Goal: Task Accomplishment & Management: Manage account settings

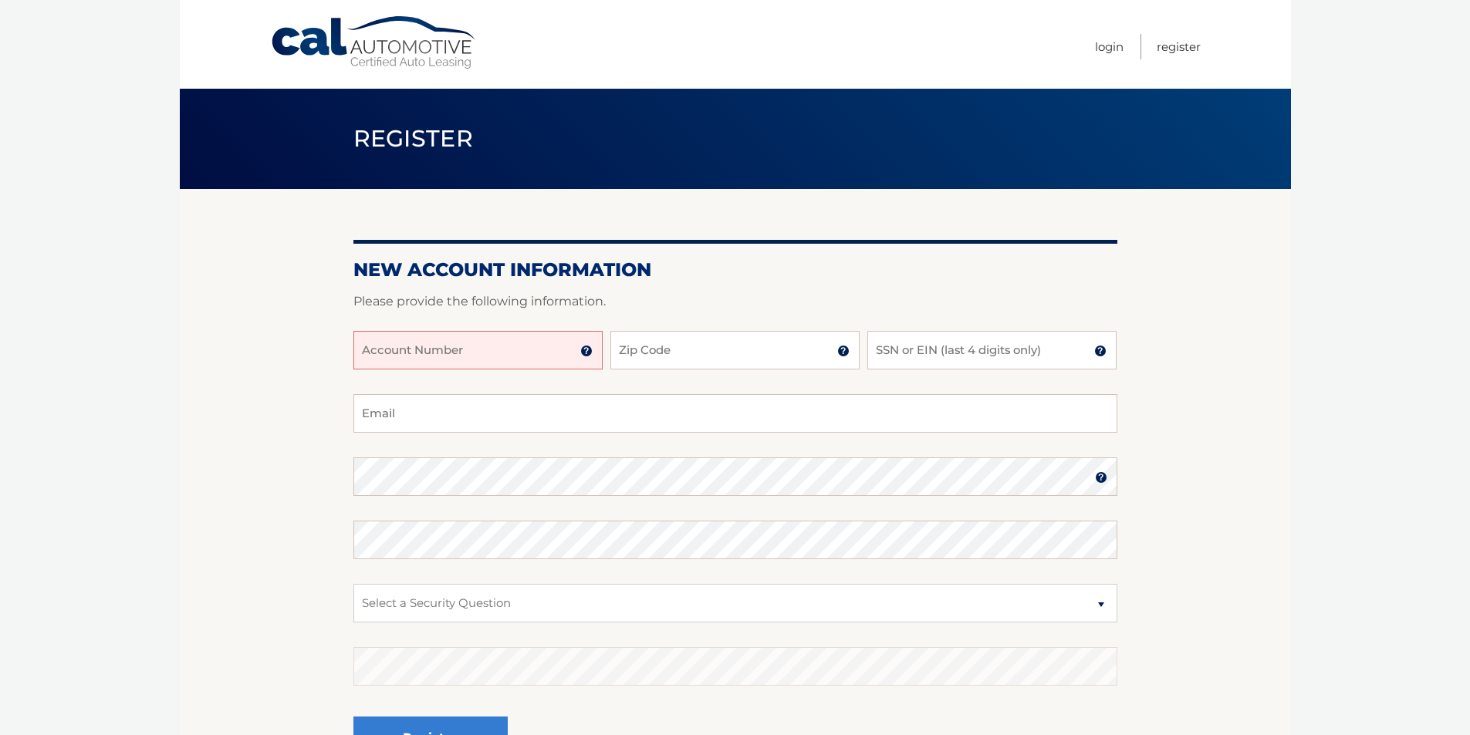
click at [452, 337] on input "Account Number" at bounding box center [477, 350] width 249 height 39
type input "44455992843"
click at [711, 343] on input "Zip Code" at bounding box center [734, 350] width 249 height 39
type input "10306"
click at [944, 344] on input "SSN or EIN (last 4 digits only)" at bounding box center [991, 350] width 249 height 39
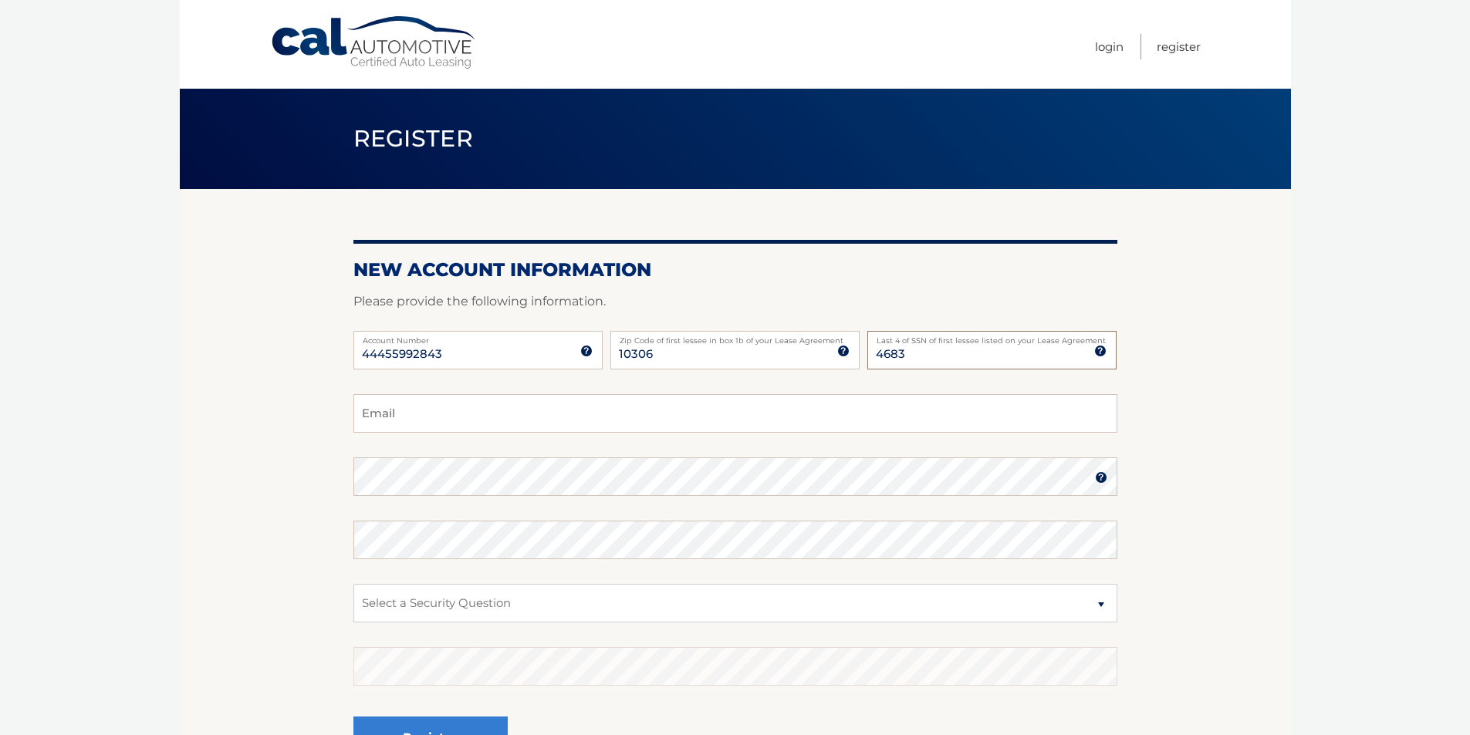
type input "4683"
click at [691, 409] on input "Email" at bounding box center [735, 413] width 764 height 39
type input "edwards.bill89@yahoo.com"
click at [569, 593] on select "Select a Security Question What was the name of your elementary school? What is…" at bounding box center [735, 603] width 764 height 39
select select "2"
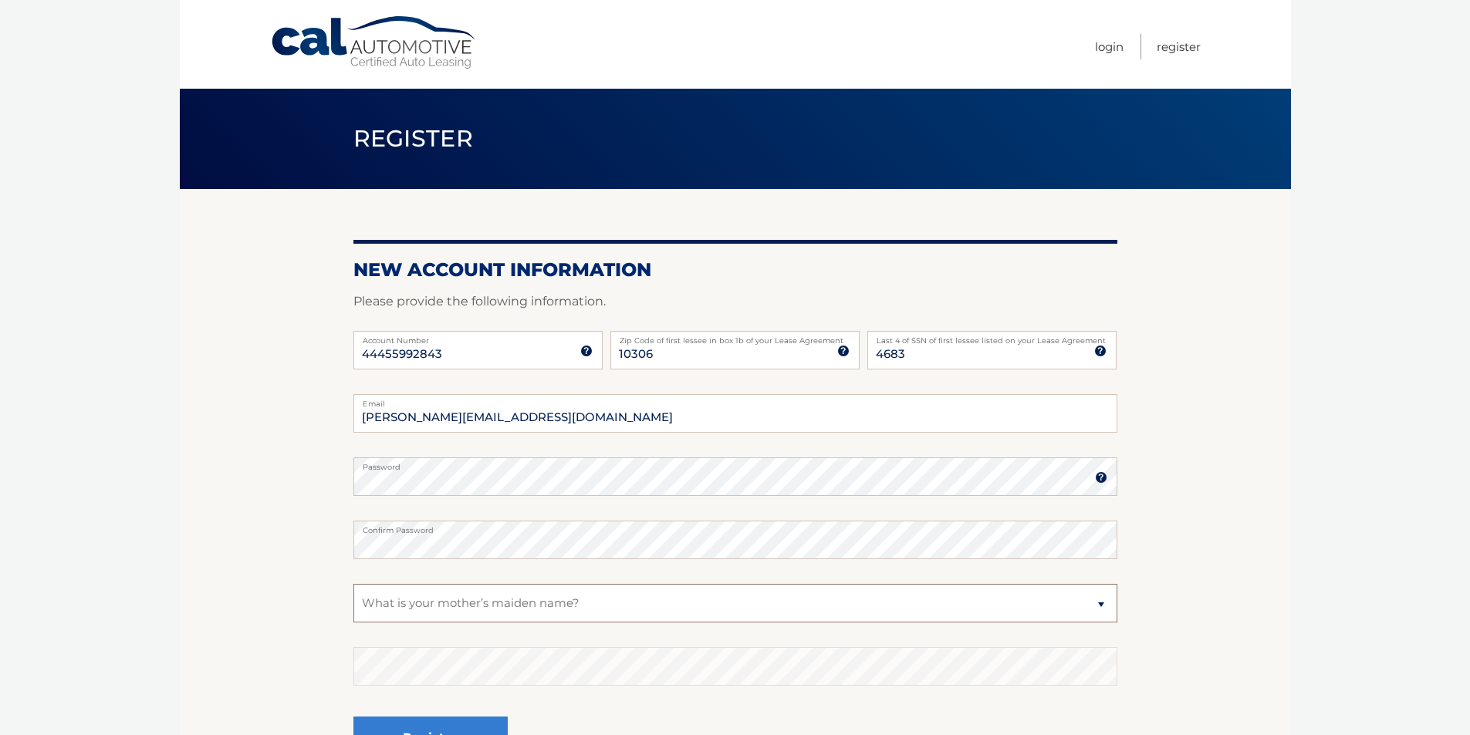
click at [353, 584] on select "Select a Security Question What was the name of your elementary school? What is…" at bounding box center [735, 603] width 764 height 39
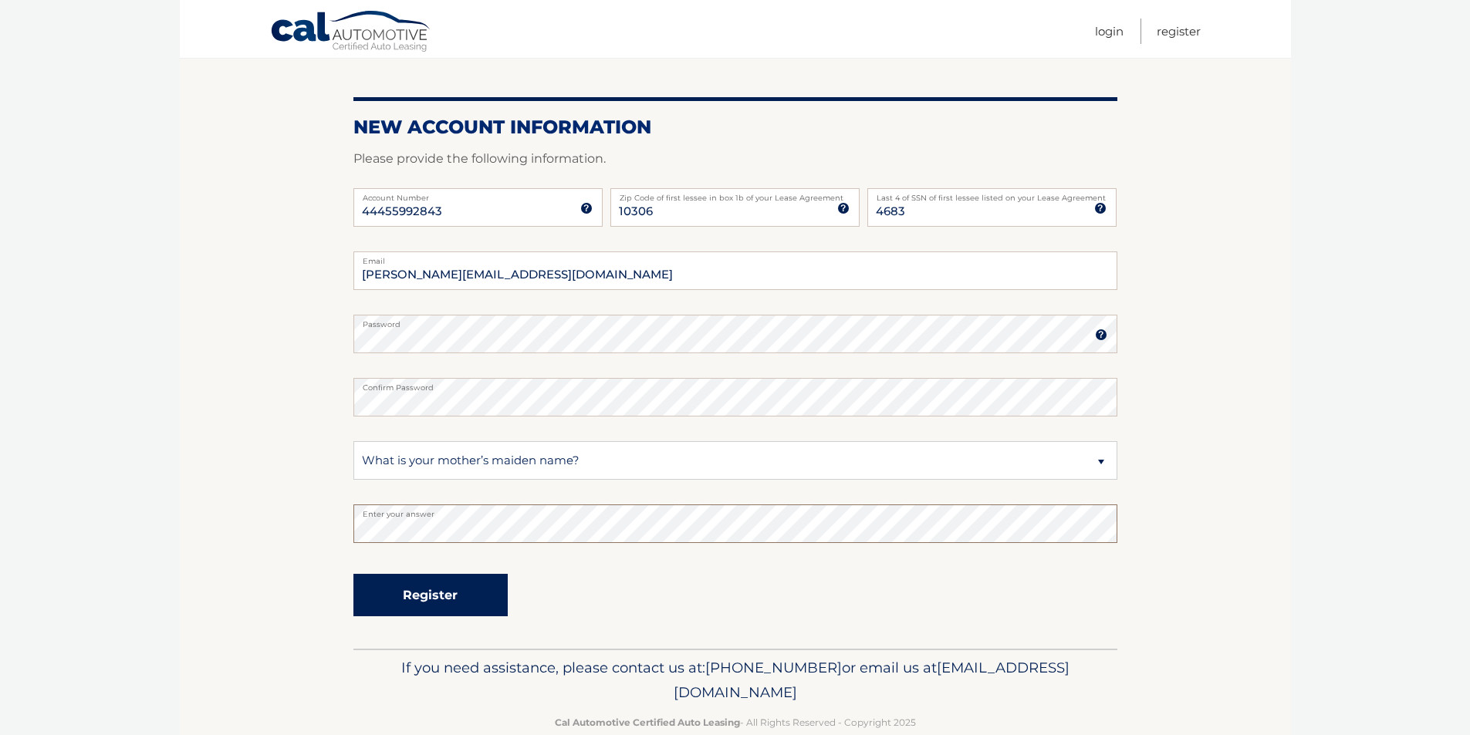
scroll to position [154, 0]
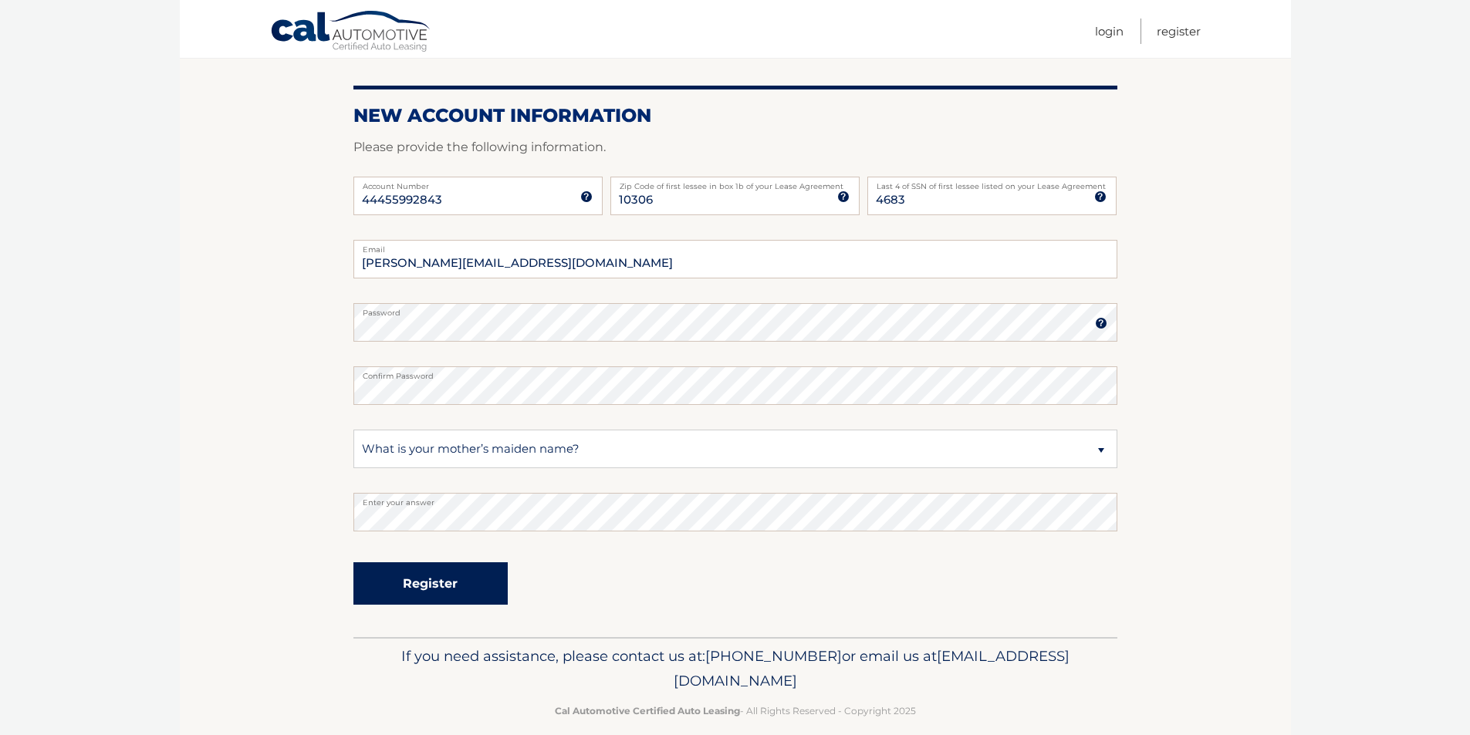
click at [448, 577] on button "Register" at bounding box center [430, 584] width 154 height 42
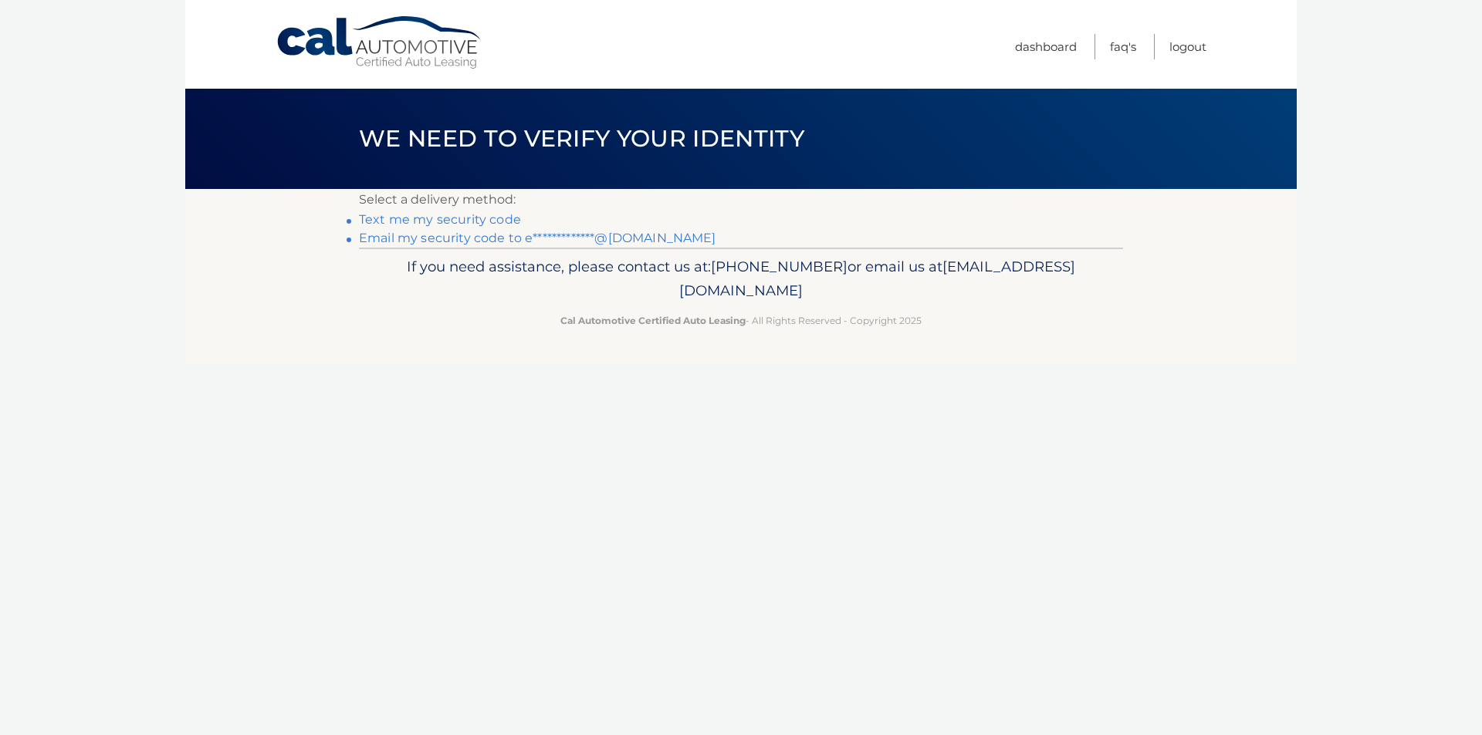
click at [497, 237] on link "**********" at bounding box center [537, 238] width 357 height 15
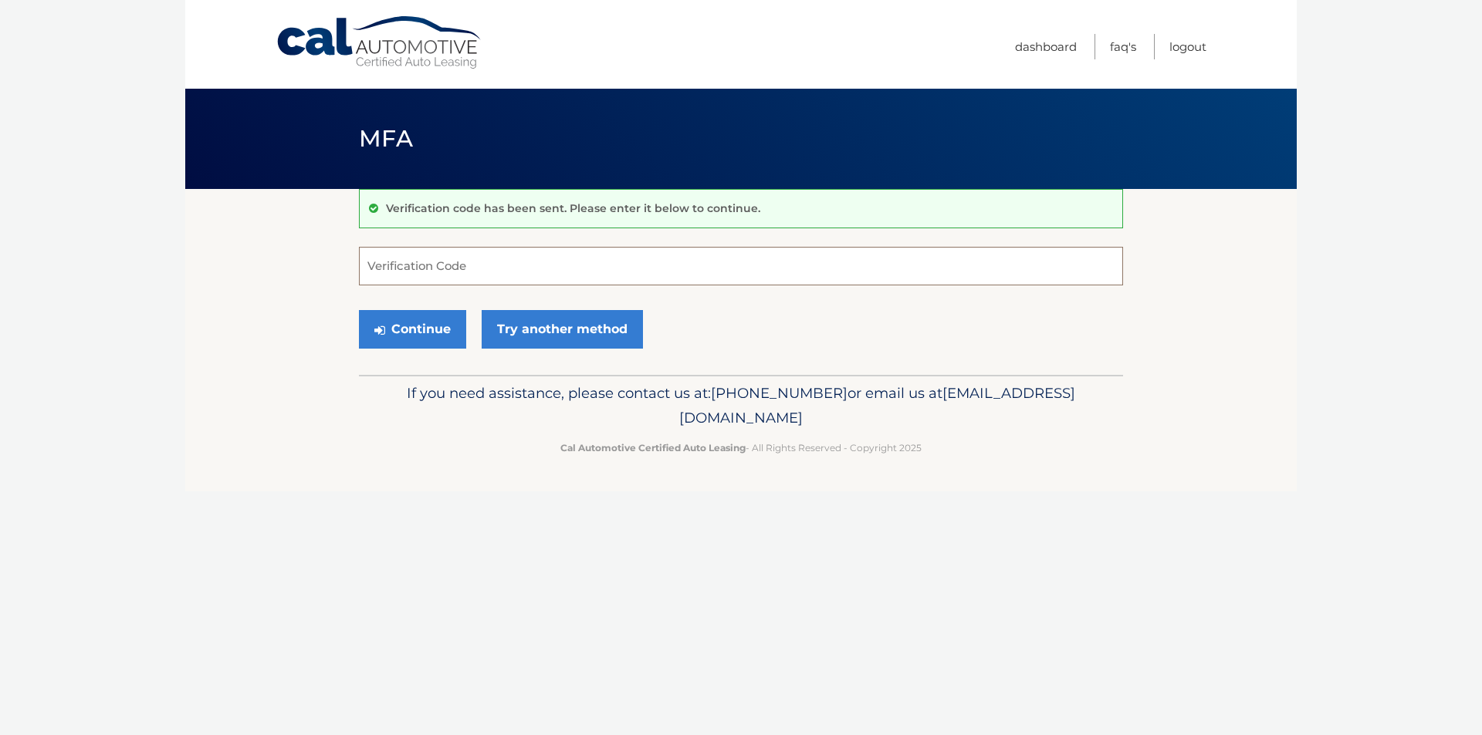
click at [539, 279] on input "Verification Code" at bounding box center [741, 266] width 764 height 39
click at [723, 254] on input "Verification Code" at bounding box center [741, 266] width 764 height 39
paste input "999738"
click at [441, 328] on button "Continue" at bounding box center [412, 329] width 107 height 39
click at [519, 269] on input "999738" at bounding box center [741, 266] width 764 height 39
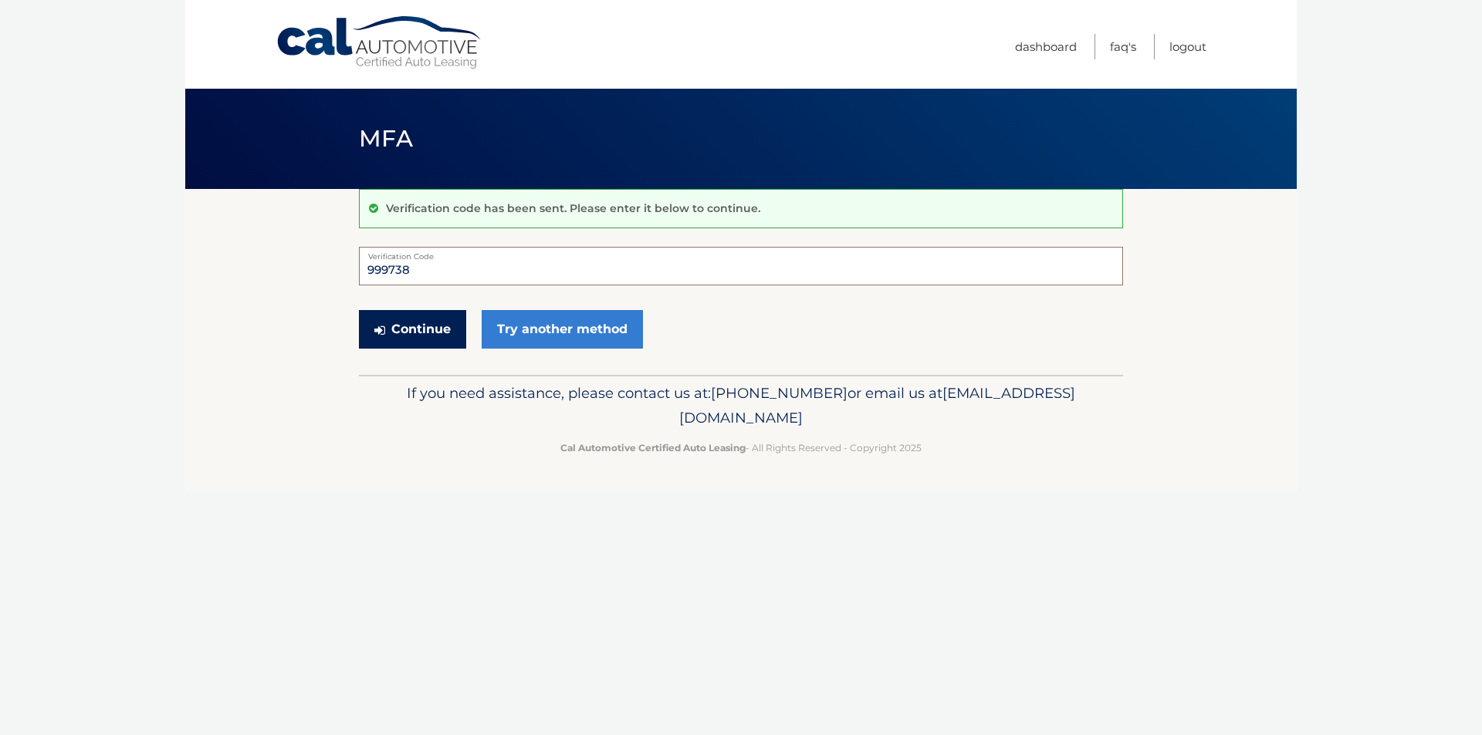
type input "999738"
click at [390, 319] on button "Continue" at bounding box center [412, 329] width 107 height 39
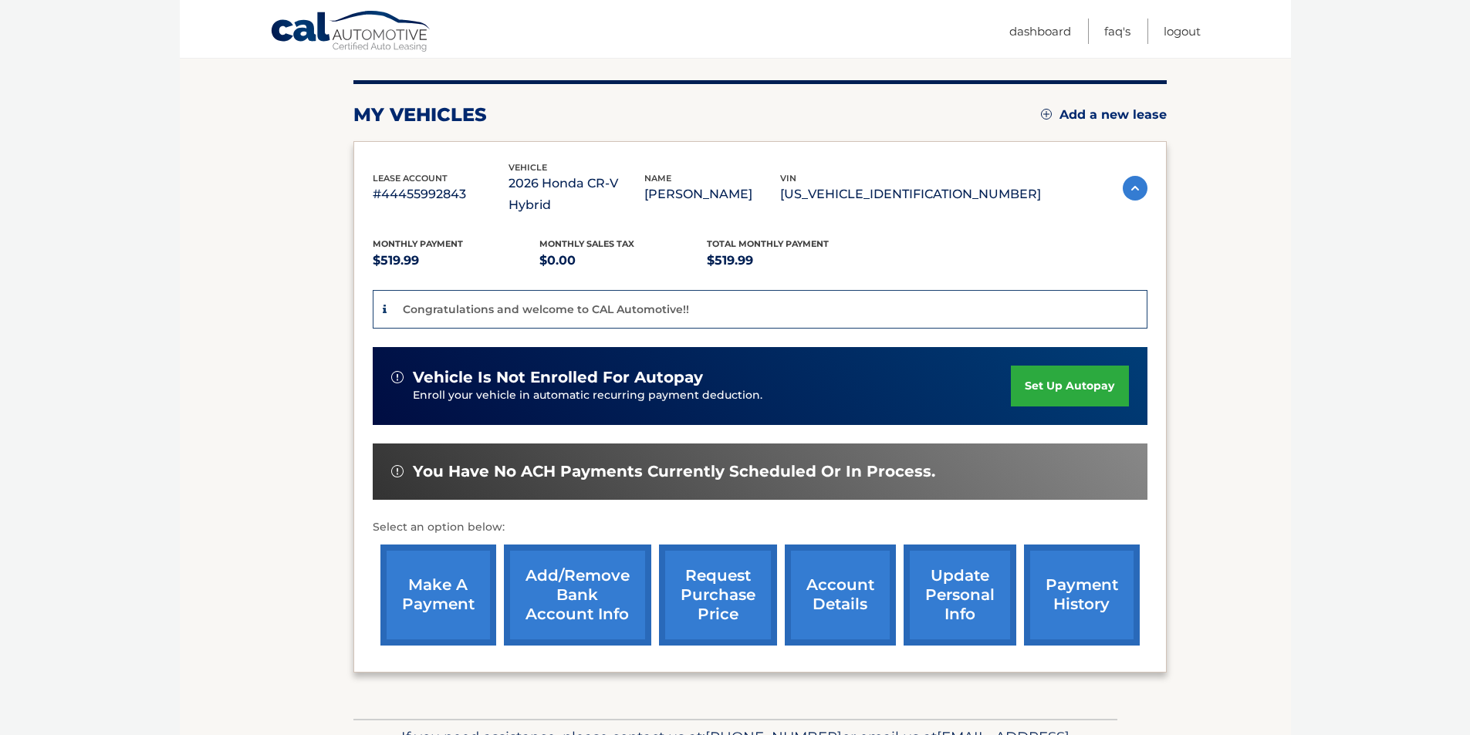
scroll to position [231, 0]
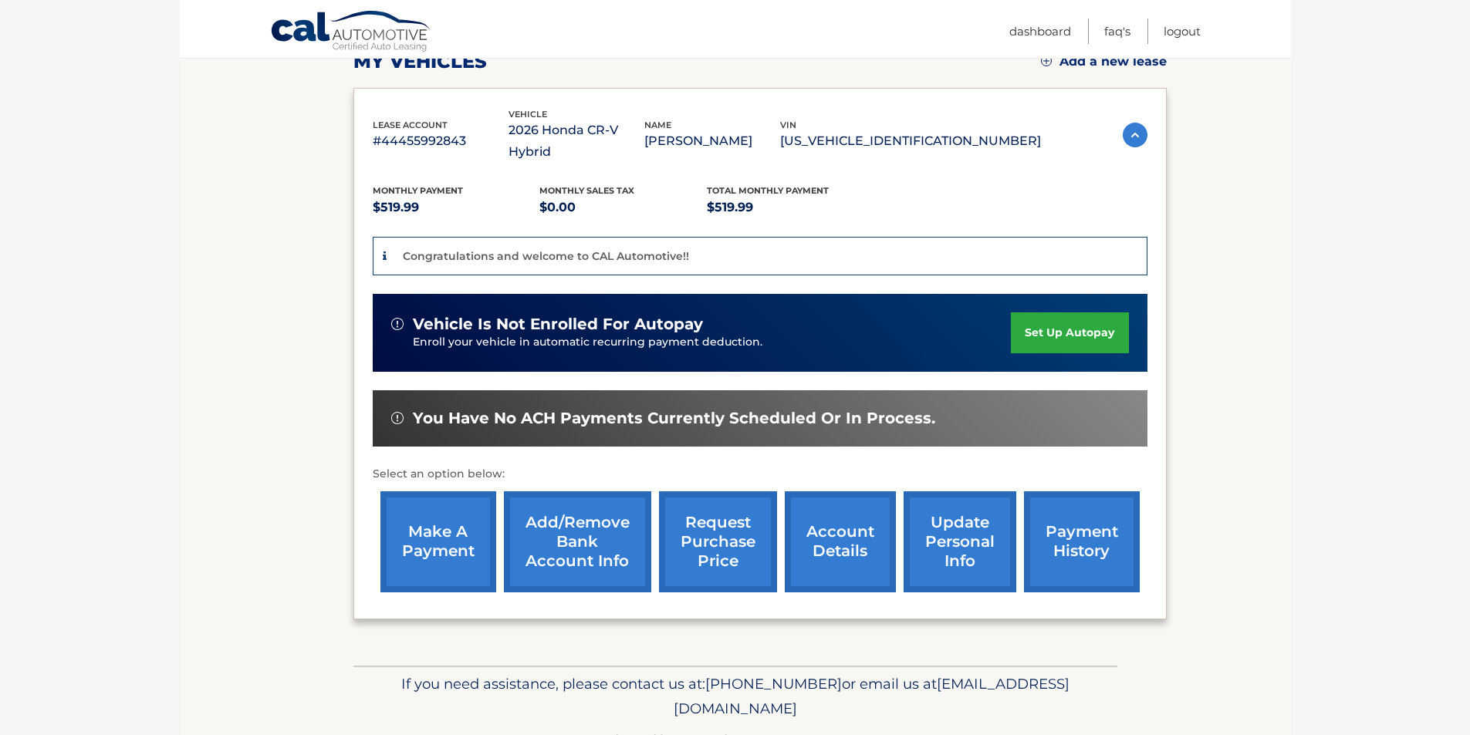
click at [1074, 313] on link "set up autopay" at bounding box center [1069, 333] width 117 height 41
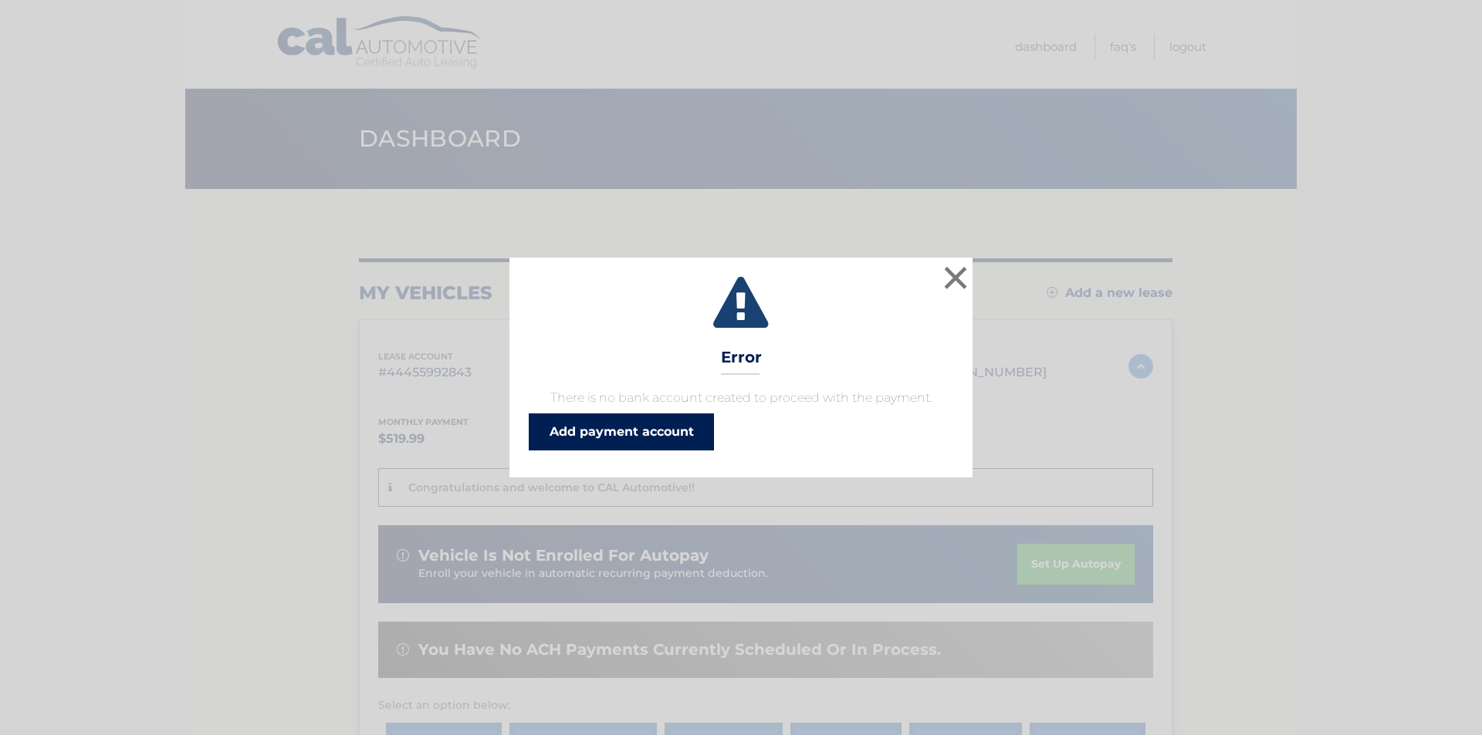
click at [696, 429] on link "Add payment account" at bounding box center [621, 432] width 185 height 37
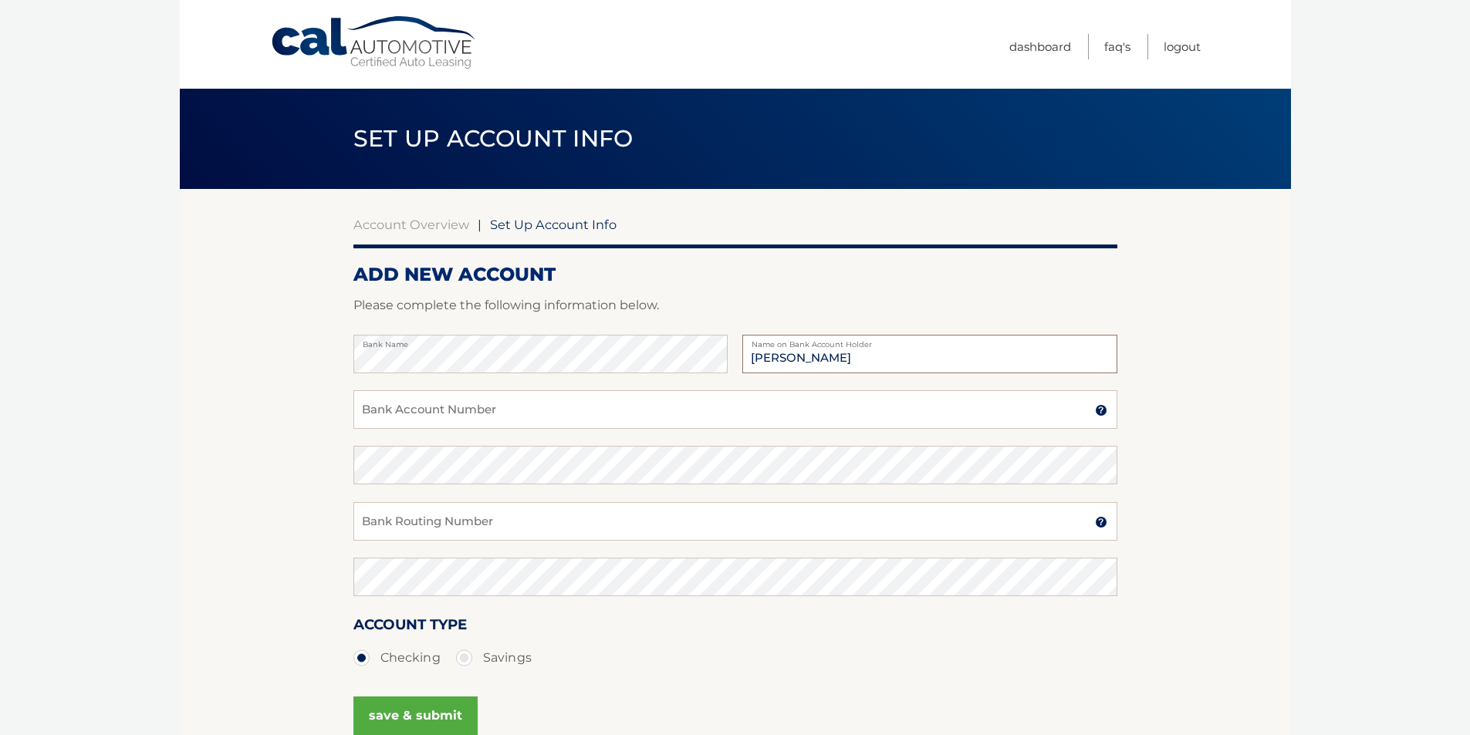
type input "William Edwards"
click at [502, 414] on input "Bank Account Number" at bounding box center [735, 409] width 764 height 39
type input "673858067"
click at [539, 450] on fieldset "Bank Name William Edwards Name on Bank Account Holder 673858067 Bank Account Nu…" at bounding box center [735, 557] width 764 height 444
click at [489, 522] on input "Bank Routing Number" at bounding box center [735, 521] width 764 height 39
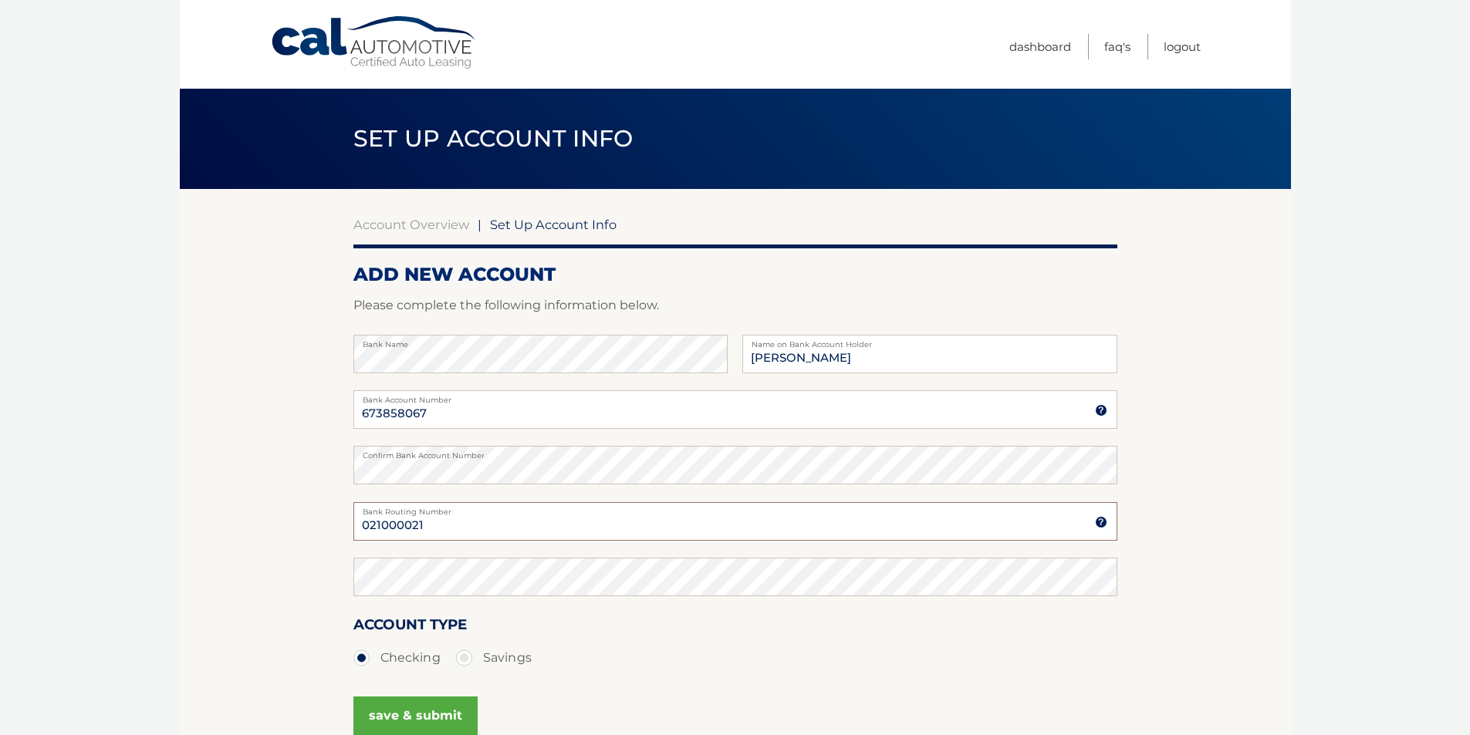
type input "021000021"
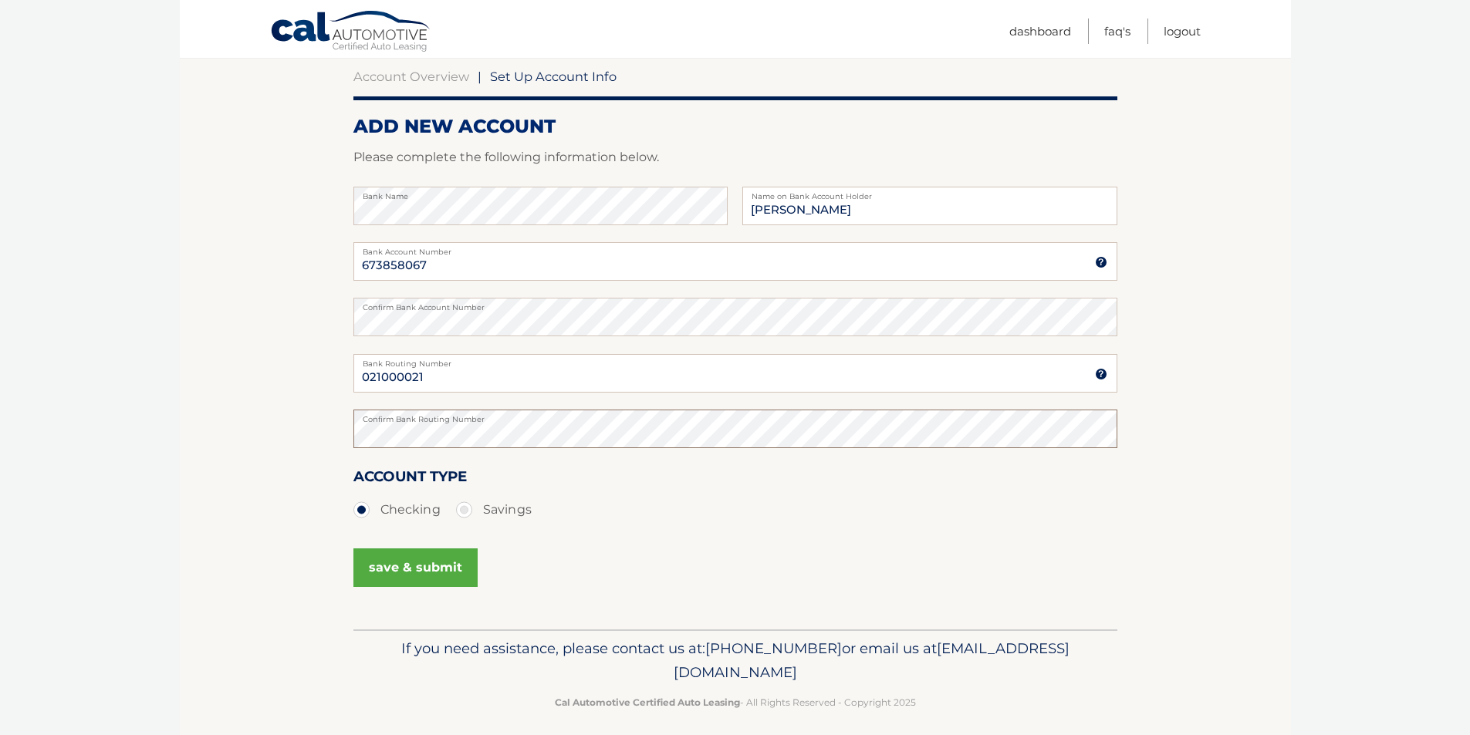
scroll to position [154, 0]
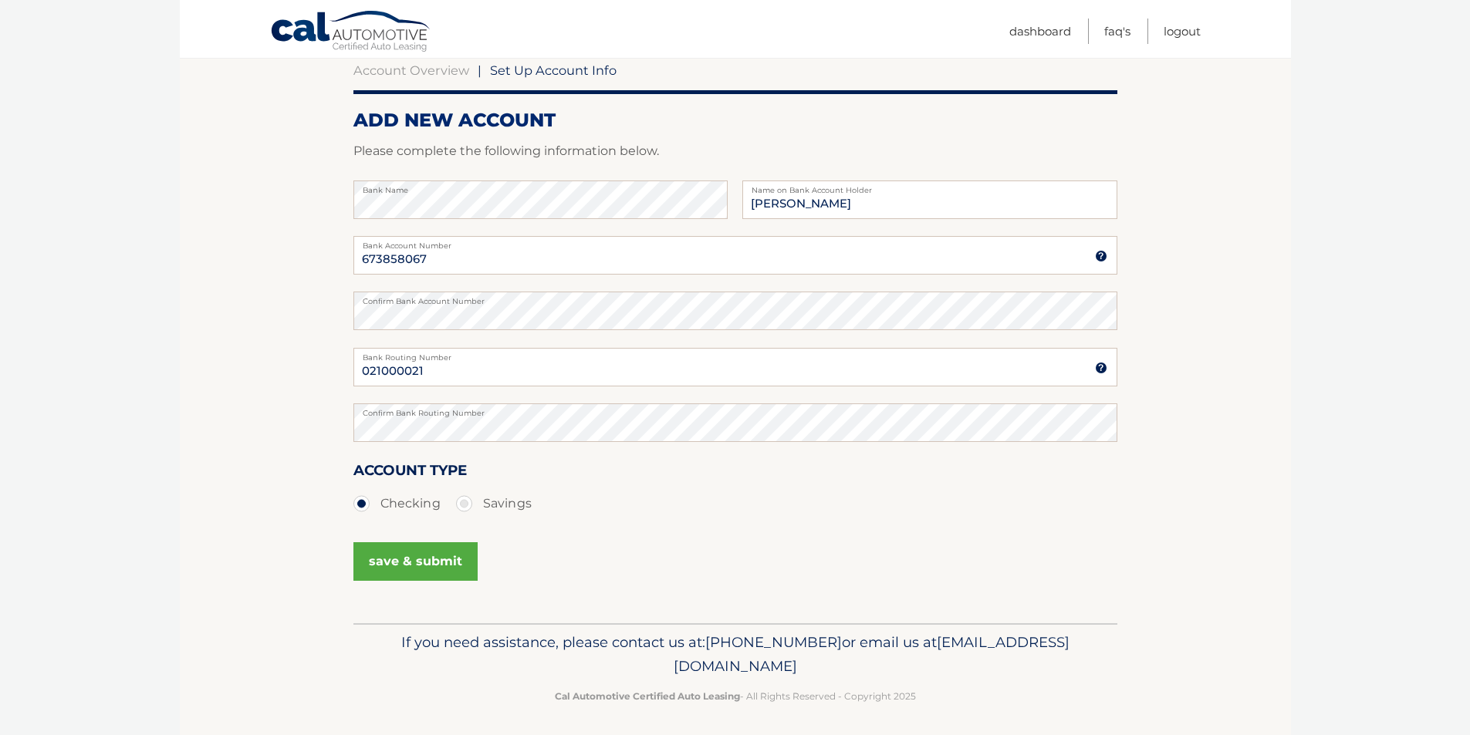
click at [433, 549] on button "save & submit" at bounding box center [415, 561] width 124 height 39
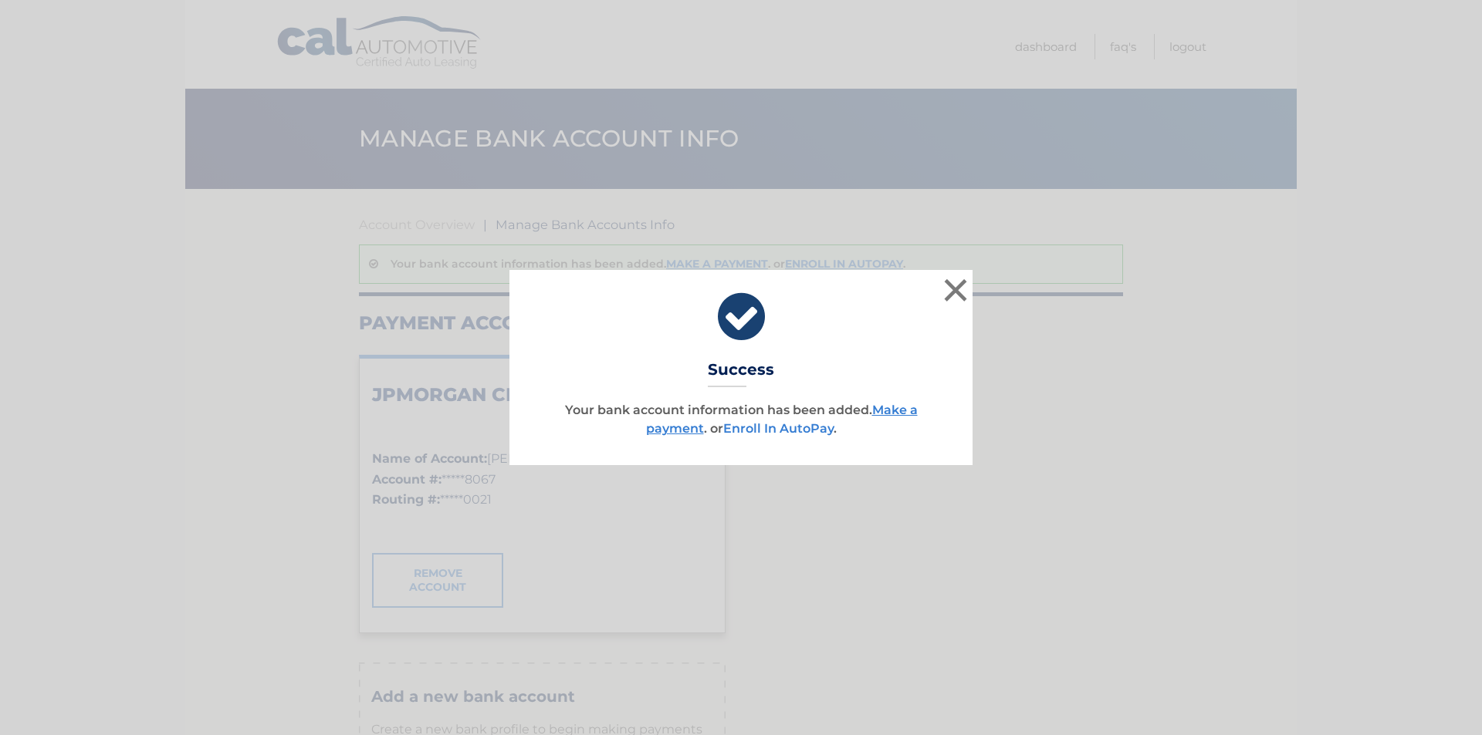
click at [775, 433] on link "Enroll In AutoPay" at bounding box center [778, 428] width 110 height 15
click at [769, 427] on link "Enroll In AutoPay" at bounding box center [778, 428] width 110 height 15
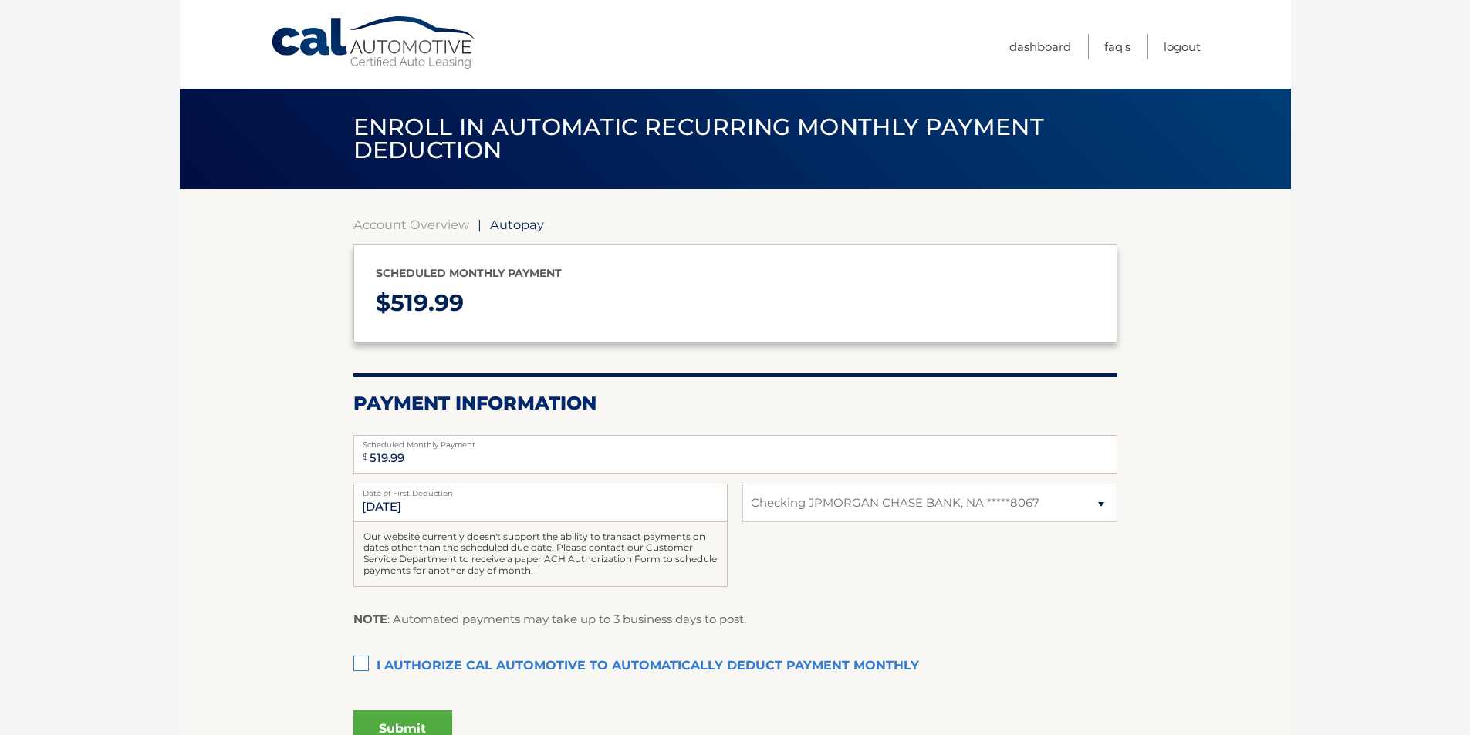
select select "MTZmM2Q3ZWUtMWZjZC00NmJjLThlMjgtN2M0YWQzNzY5OTNi"
click at [892, 394] on section "Account Overview | Autopay Scheduled monthly payment $ 519.99 Payment Informati…" at bounding box center [735, 493] width 764 height 553
click at [911, 572] on div "9/1/2025 Date of First Deduction Our website currently doesn't support the abil…" at bounding box center [735, 544] width 764 height 120
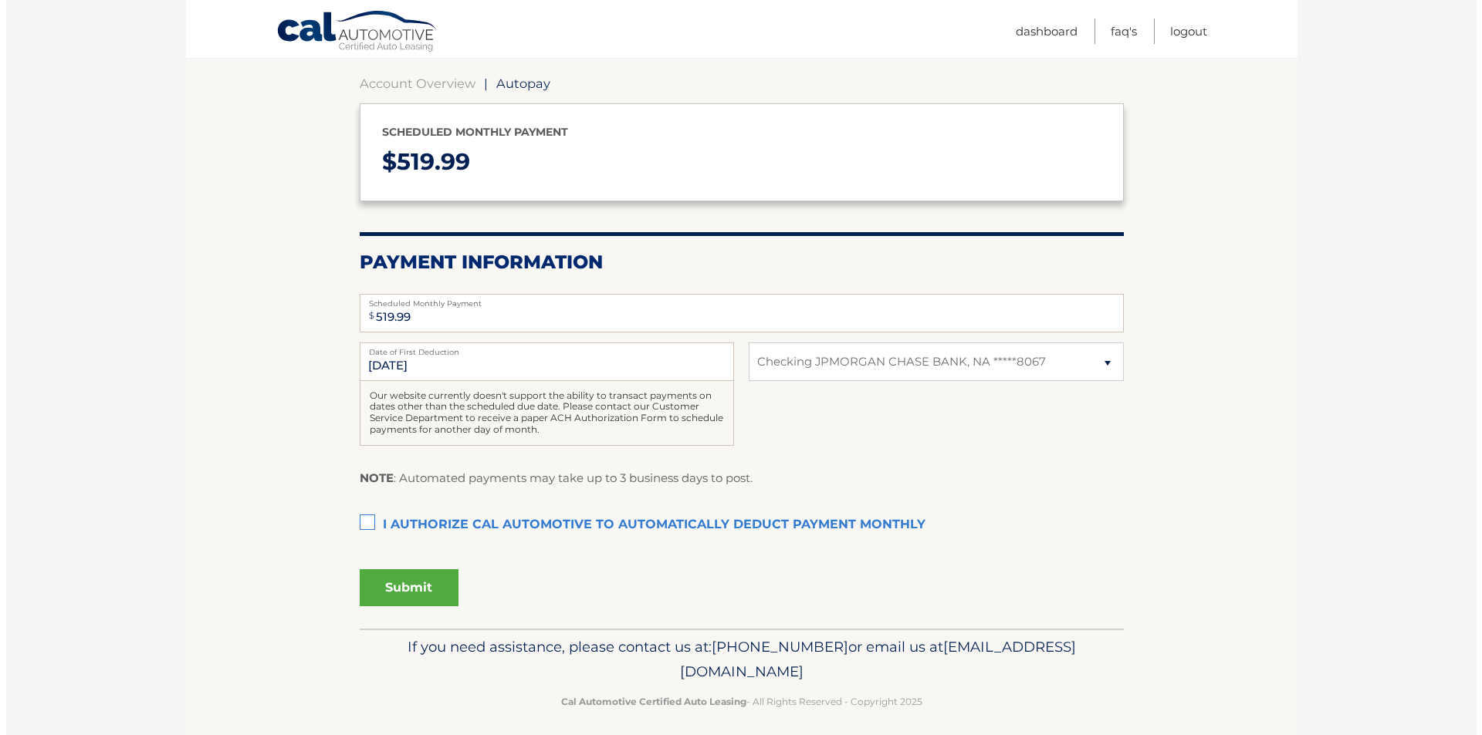
scroll to position [151, 0]
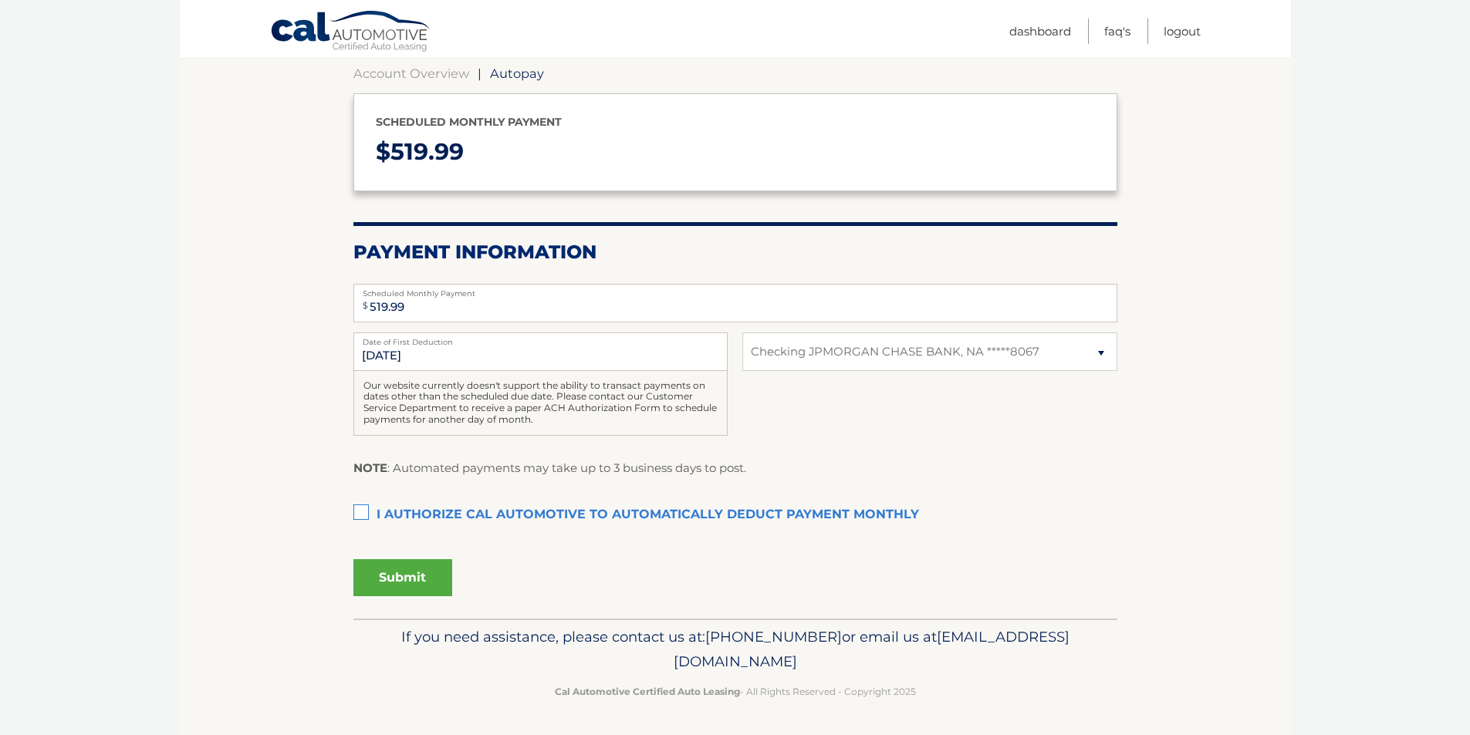
click at [370, 513] on label "I authorize cal automotive to automatically deduct payment monthly This checkbo…" at bounding box center [735, 515] width 764 height 31
click at [0, 0] on input "I authorize cal automotive to automatically deduct payment monthly This checkbo…" at bounding box center [0, 0] width 0 height 0
click at [424, 577] on button "Submit" at bounding box center [402, 577] width 99 height 37
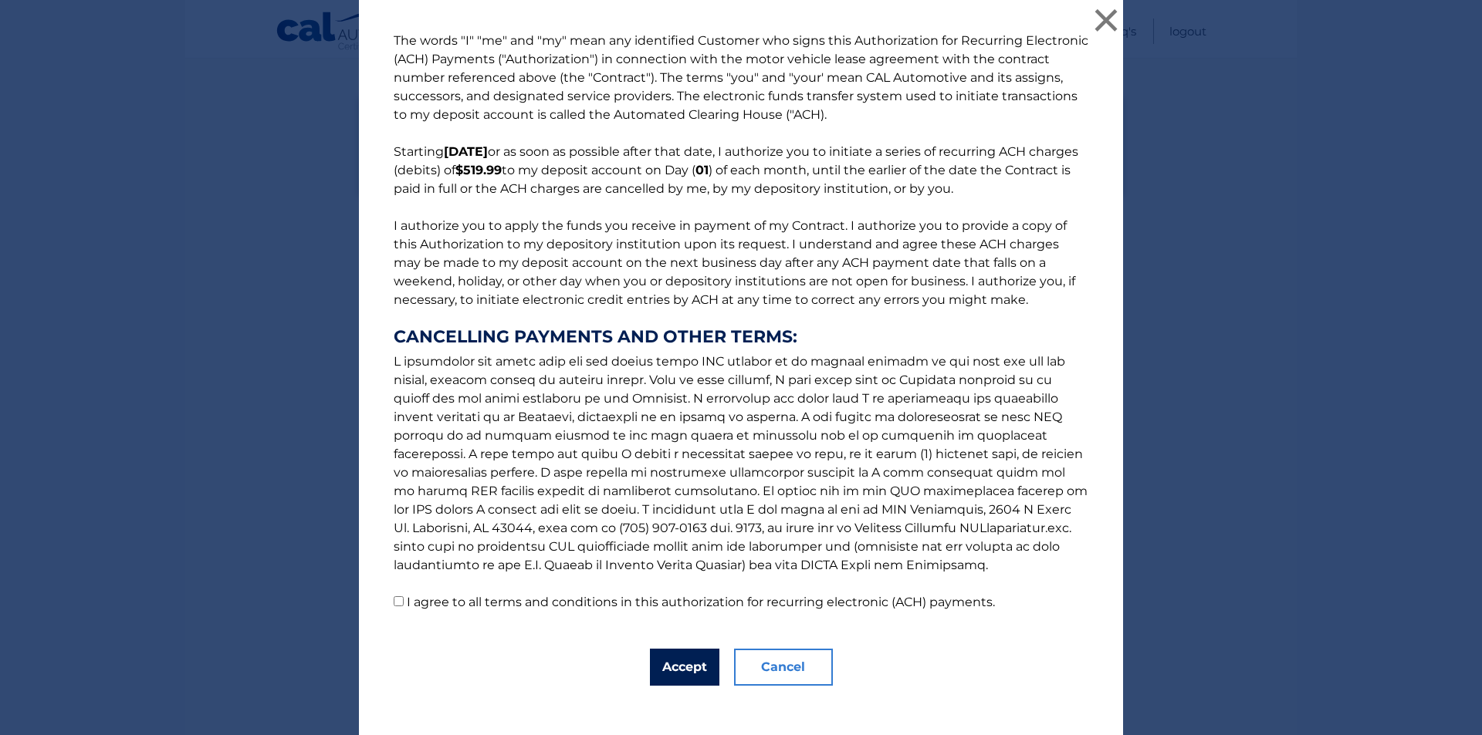
click at [691, 657] on button "Accept" at bounding box center [684, 667] width 69 height 37
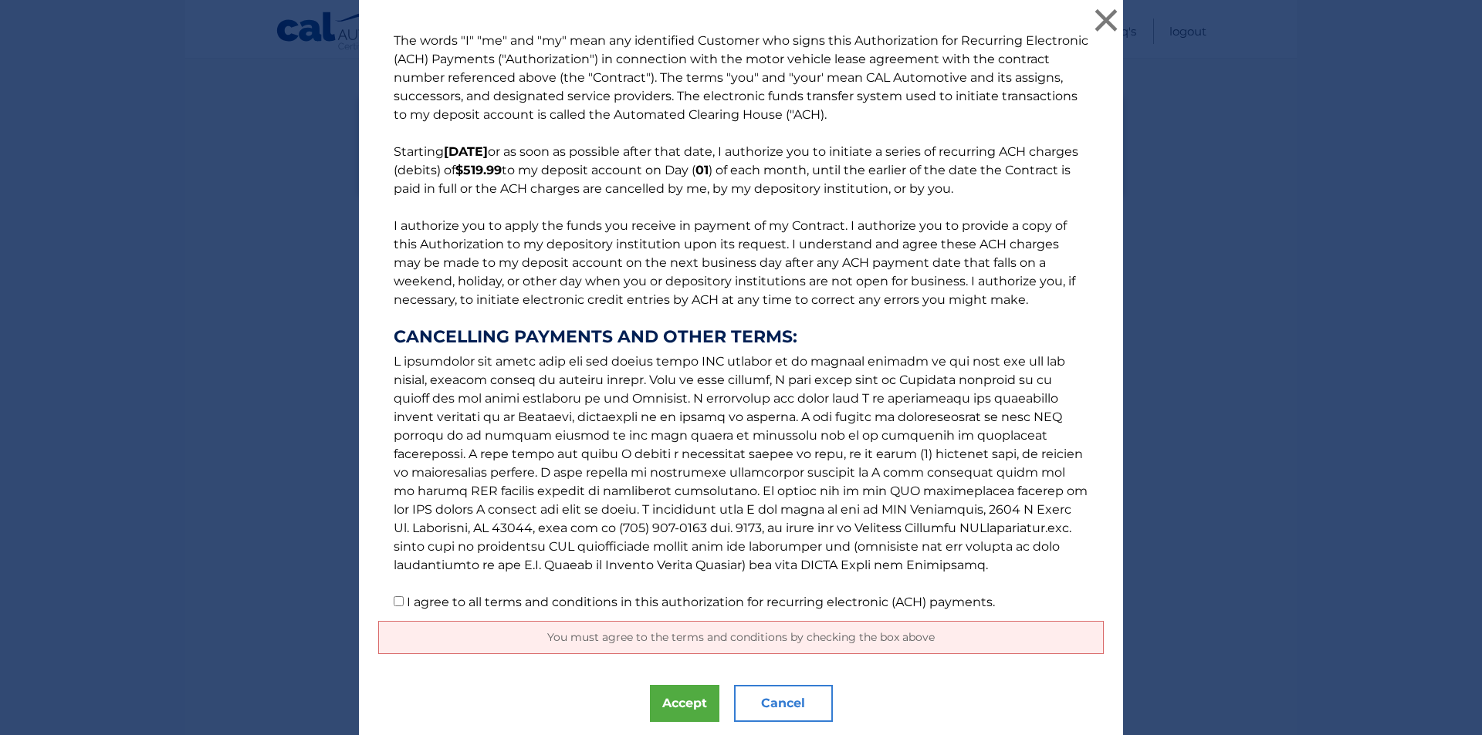
click at [602, 610] on p "The words "I" "me" and "my" mean any identified Customer who signs this Authori…" at bounding box center [740, 322] width 725 height 580
click at [610, 605] on label "I agree to all terms and conditions in this authorization for recurring electro…" at bounding box center [701, 602] width 588 height 15
click at [404, 605] on input "I agree to all terms and conditions in this authorization for recurring electro…" at bounding box center [399, 601] width 10 height 10
checkbox input "true"
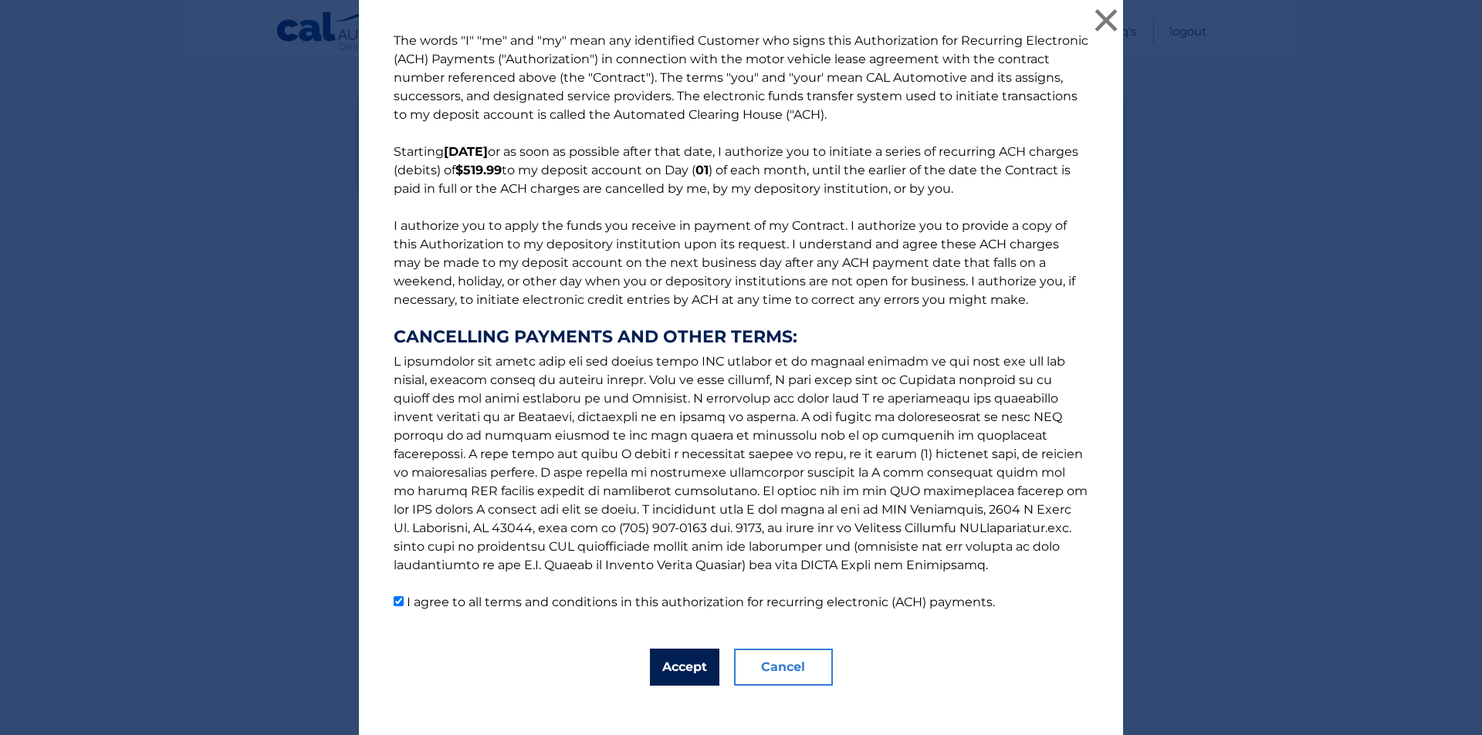
click at [677, 663] on button "Accept" at bounding box center [684, 667] width 69 height 37
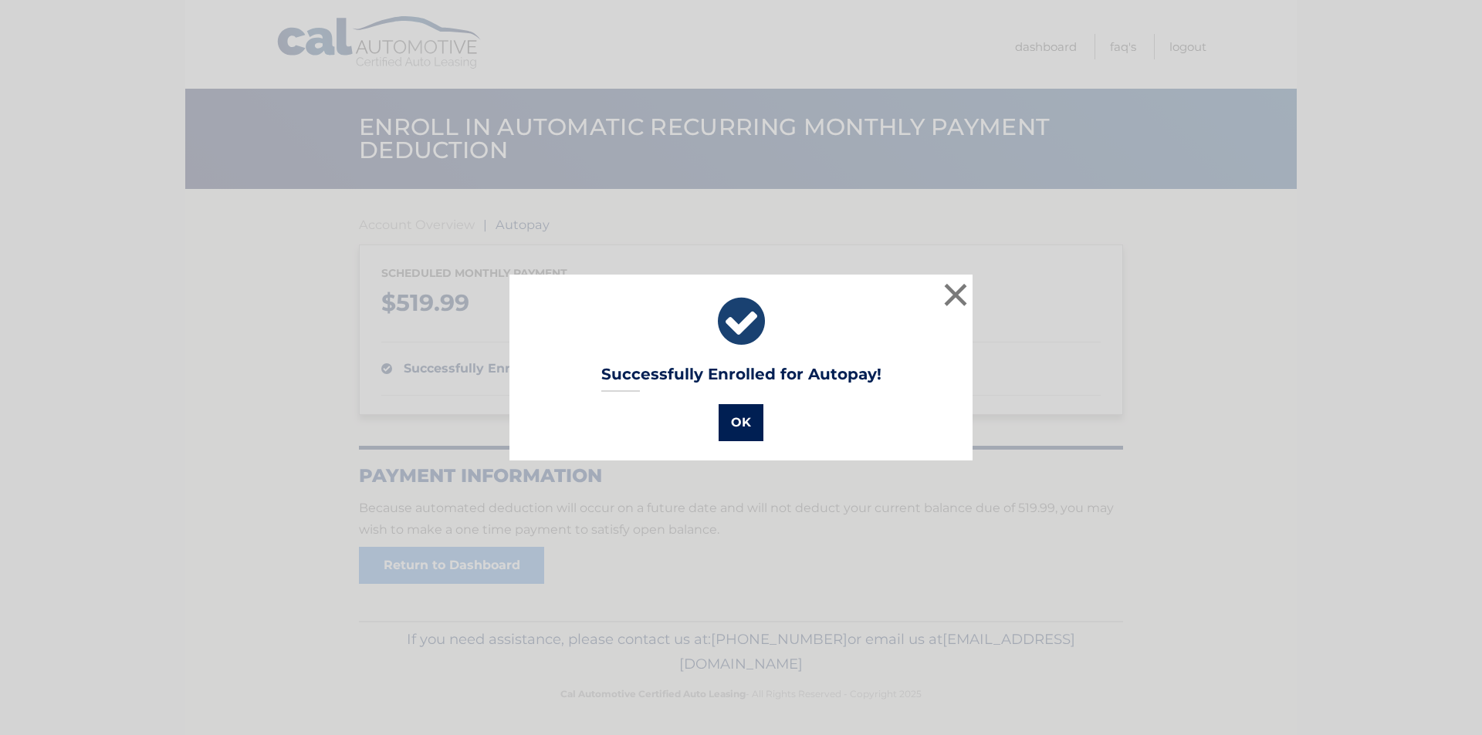
click at [752, 424] on button "OK" at bounding box center [740, 422] width 45 height 37
